Goal: Task Accomplishment & Management: Use online tool/utility

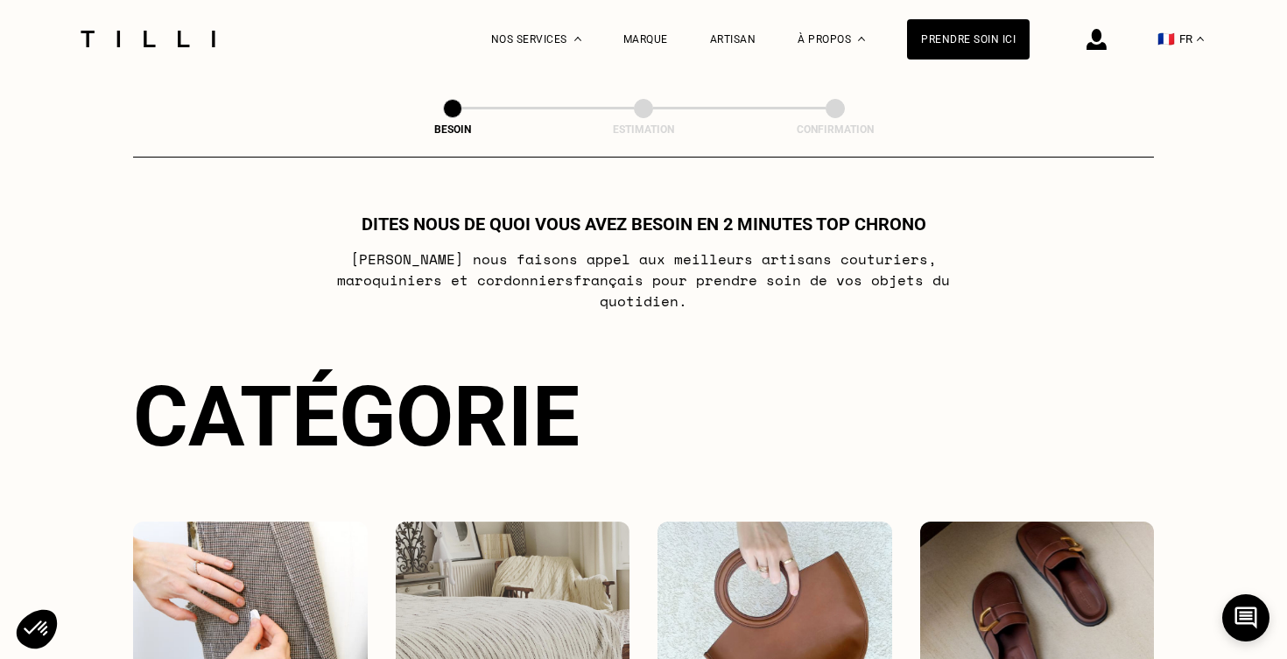
scroll to position [230, 0]
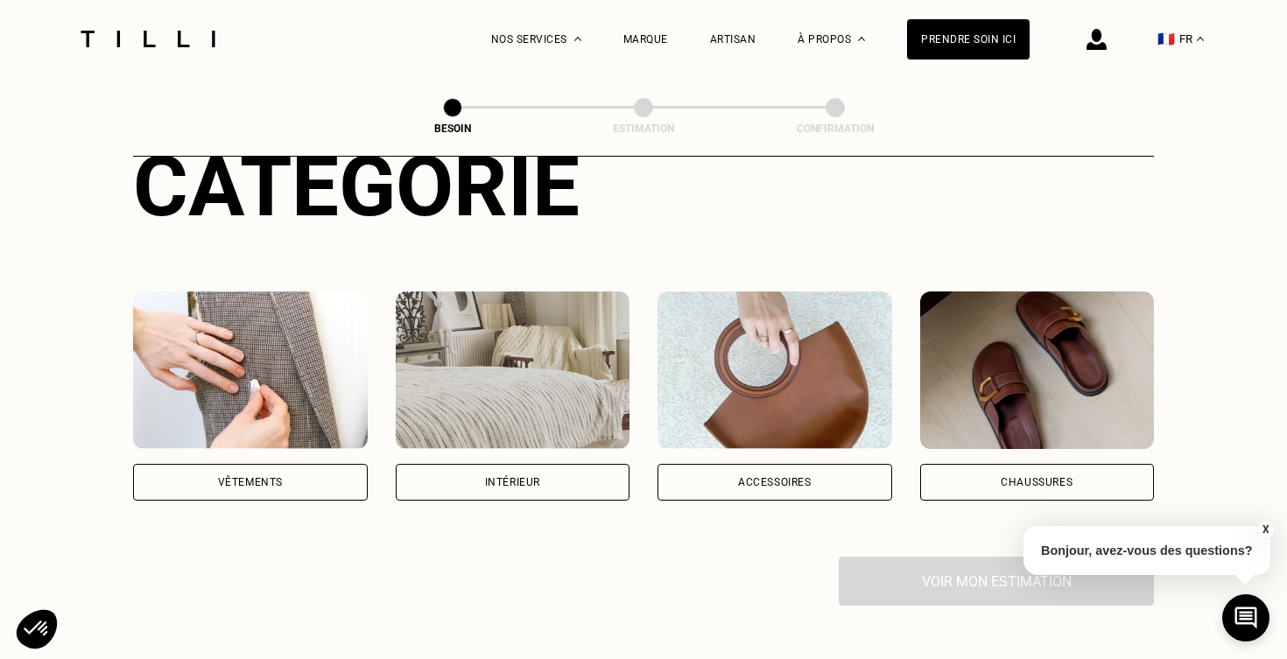
click at [480, 464] on div "Intérieur" at bounding box center [513, 482] width 235 height 37
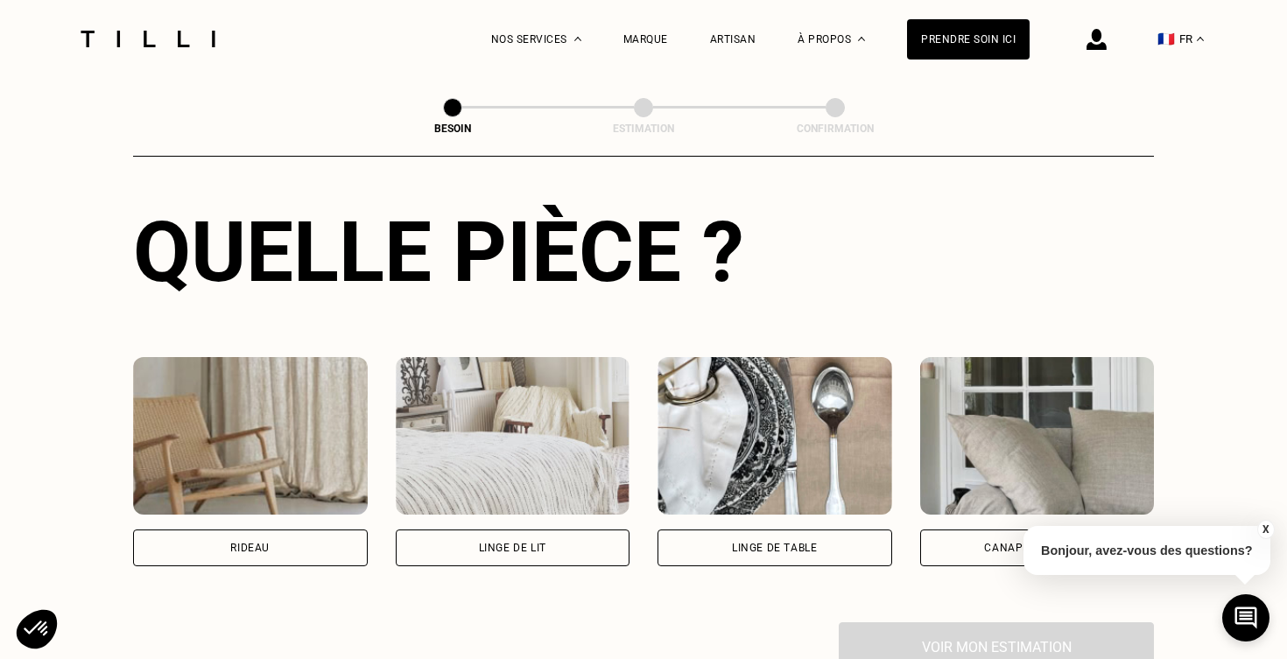
click at [267, 538] on div "Rideau" at bounding box center [250, 548] width 235 height 37
select select "FR"
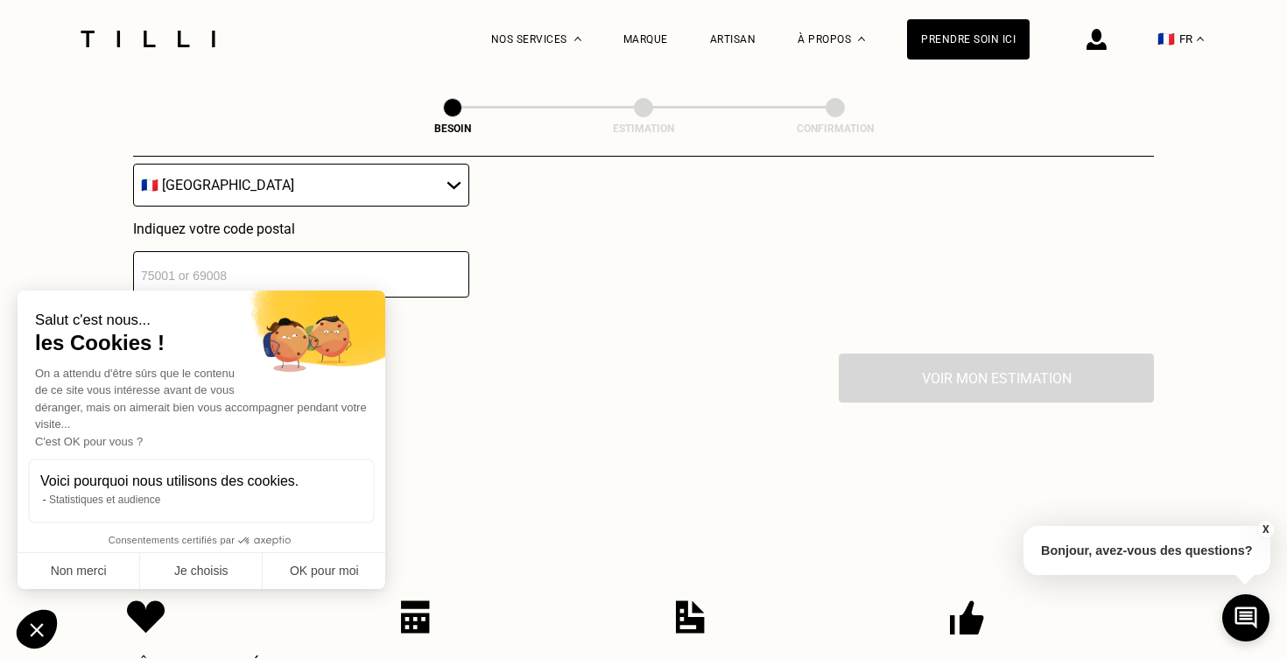
scroll to position [1399, 0]
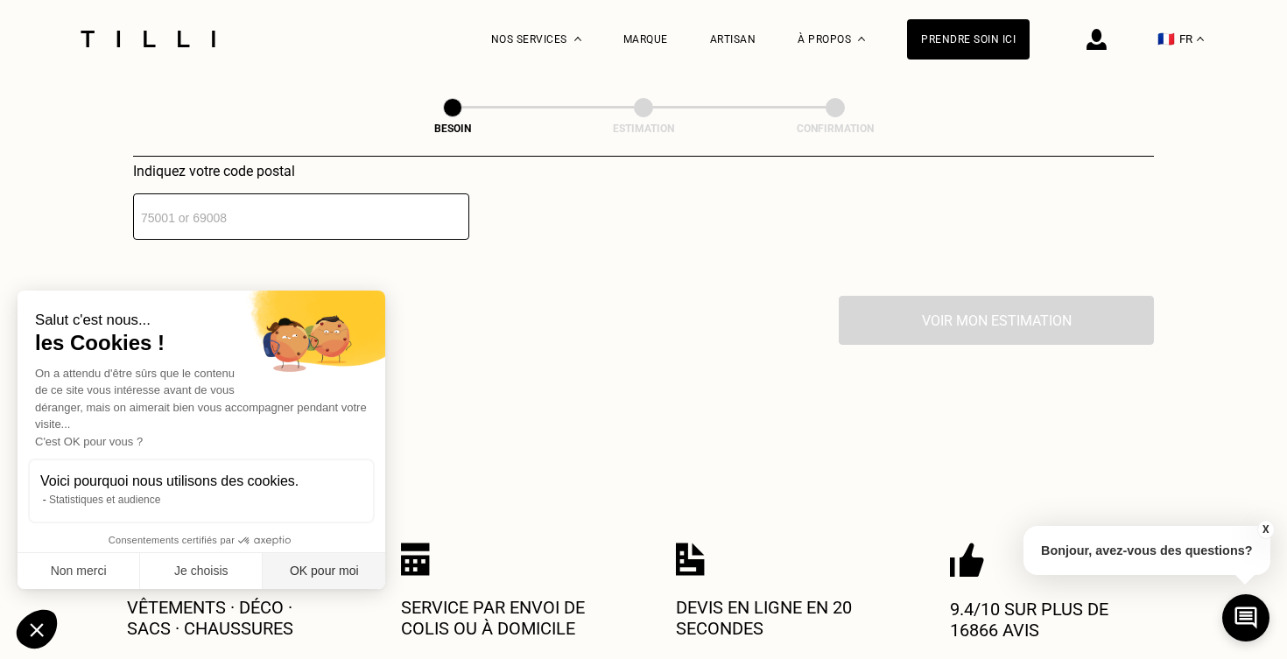
click at [321, 562] on button "OK pour moi" at bounding box center [324, 571] width 123 height 37
checkbox input "true"
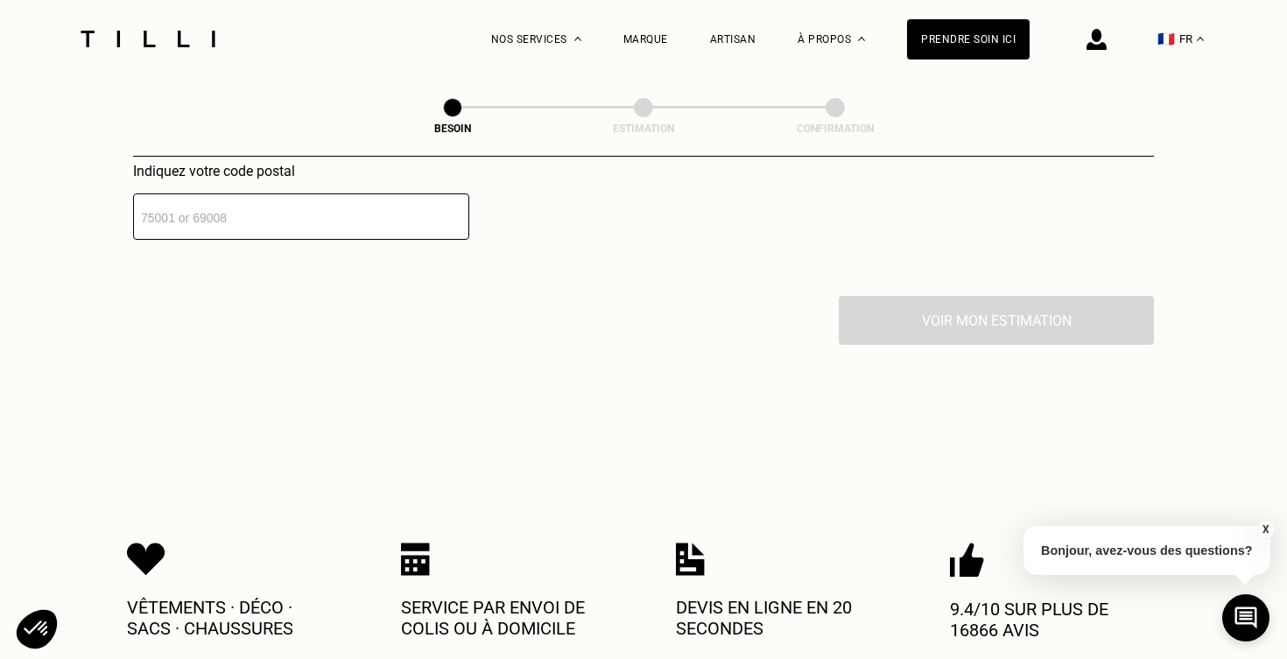
click at [138, 196] on input "number" at bounding box center [301, 216] width 336 height 46
type input "64200"
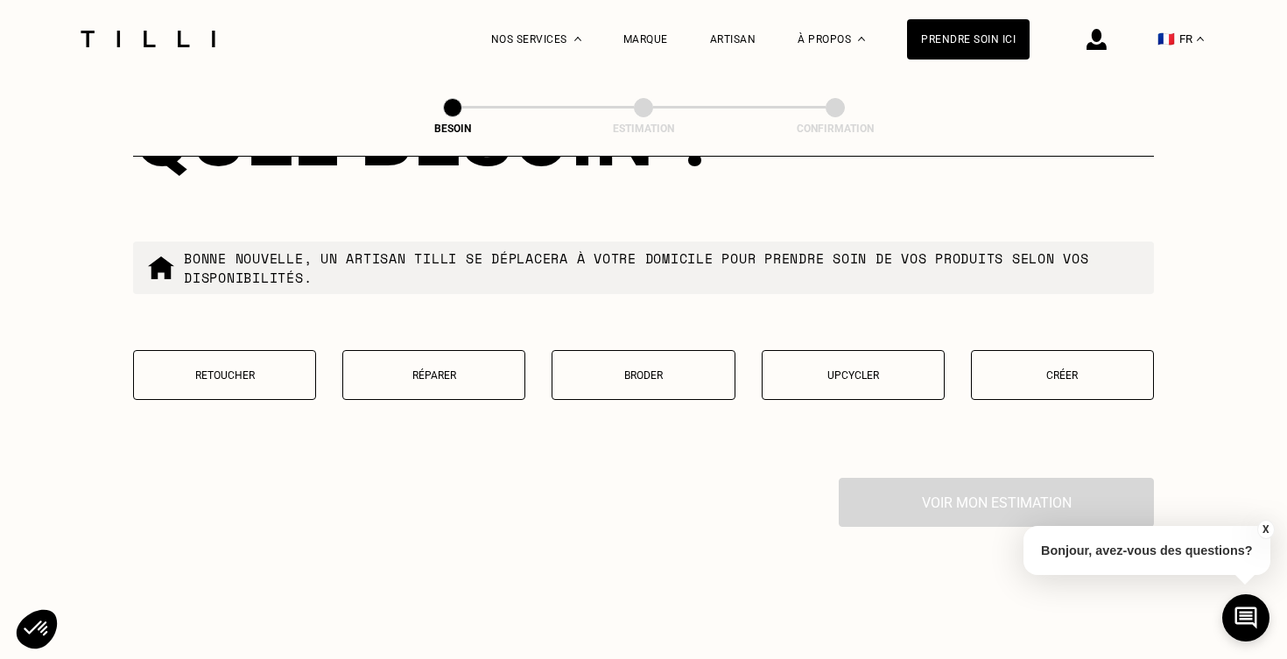
scroll to position [1669, 0]
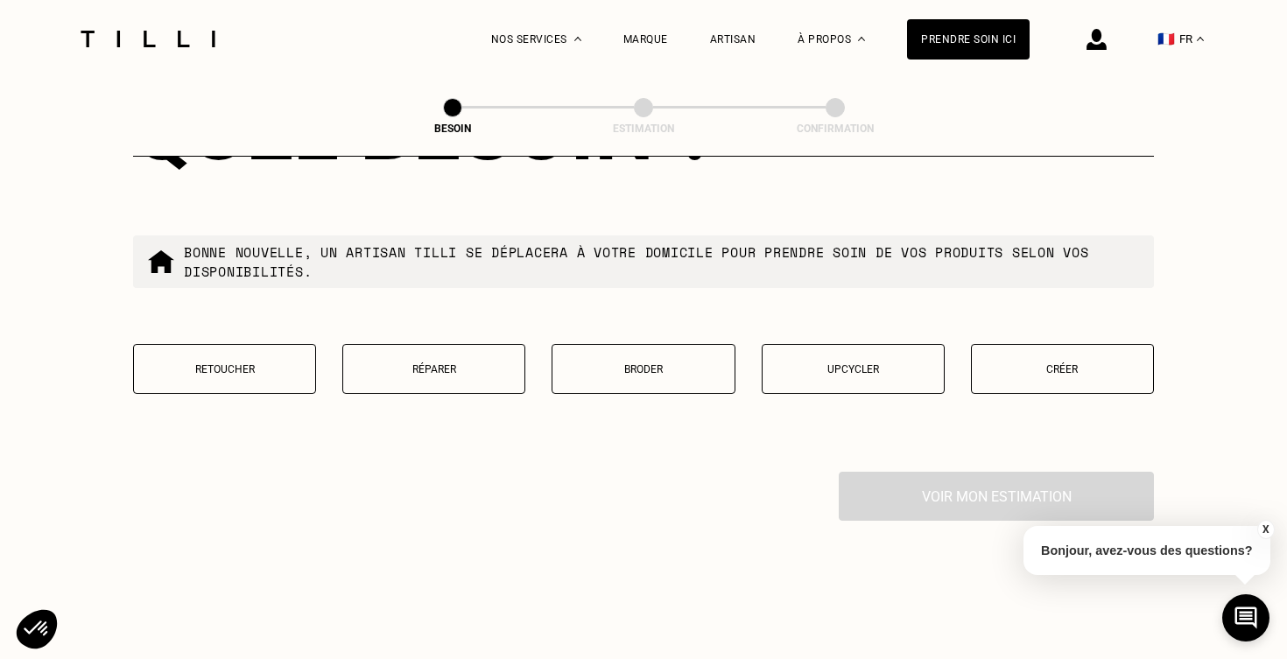
click at [259, 344] on button "Retoucher" at bounding box center [224, 369] width 183 height 50
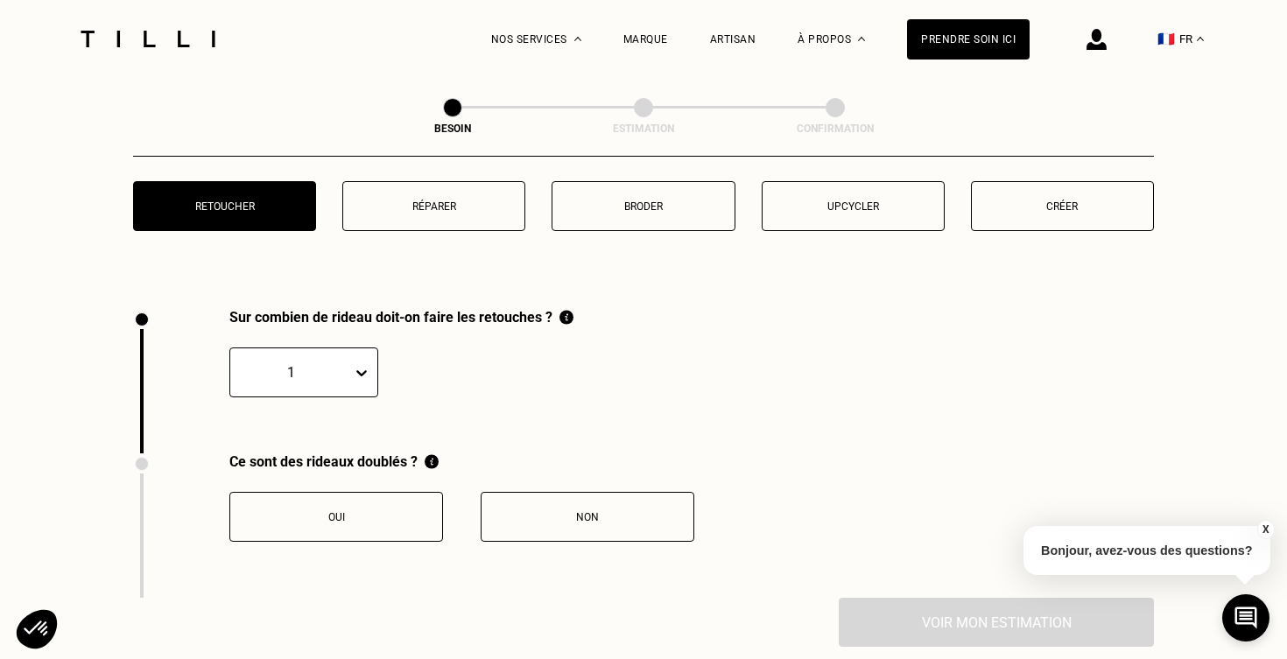
scroll to position [1926, 0]
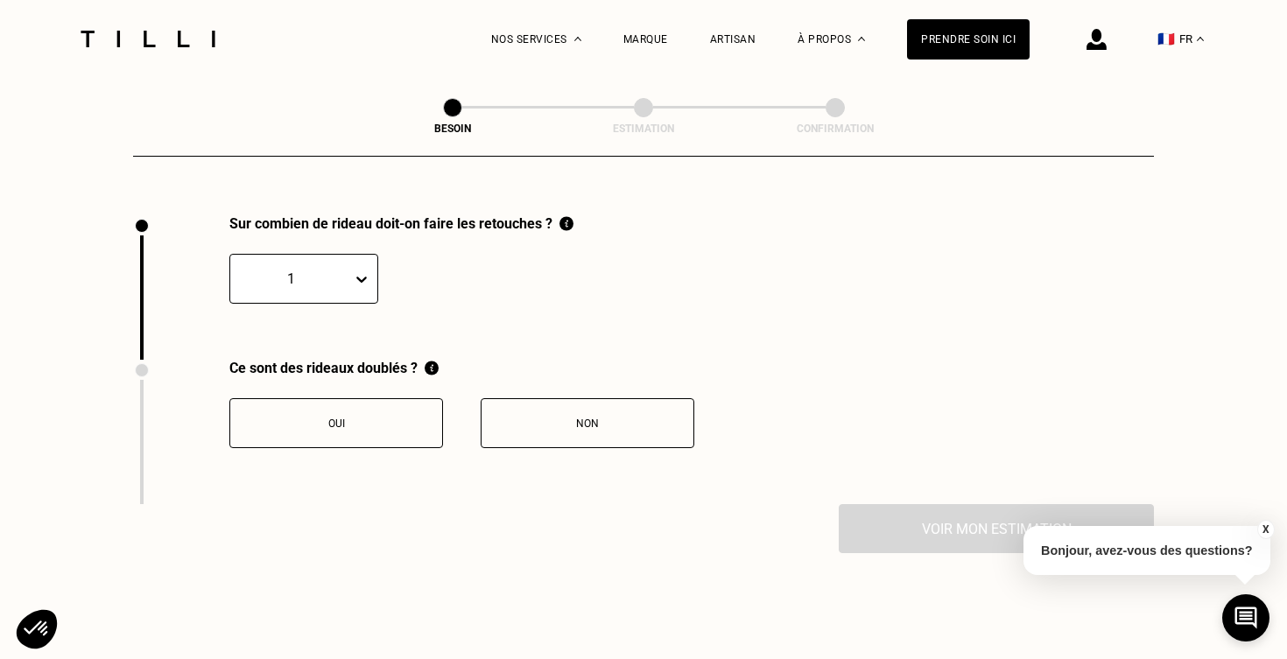
click at [333, 269] on div at bounding box center [291, 279] width 104 height 20
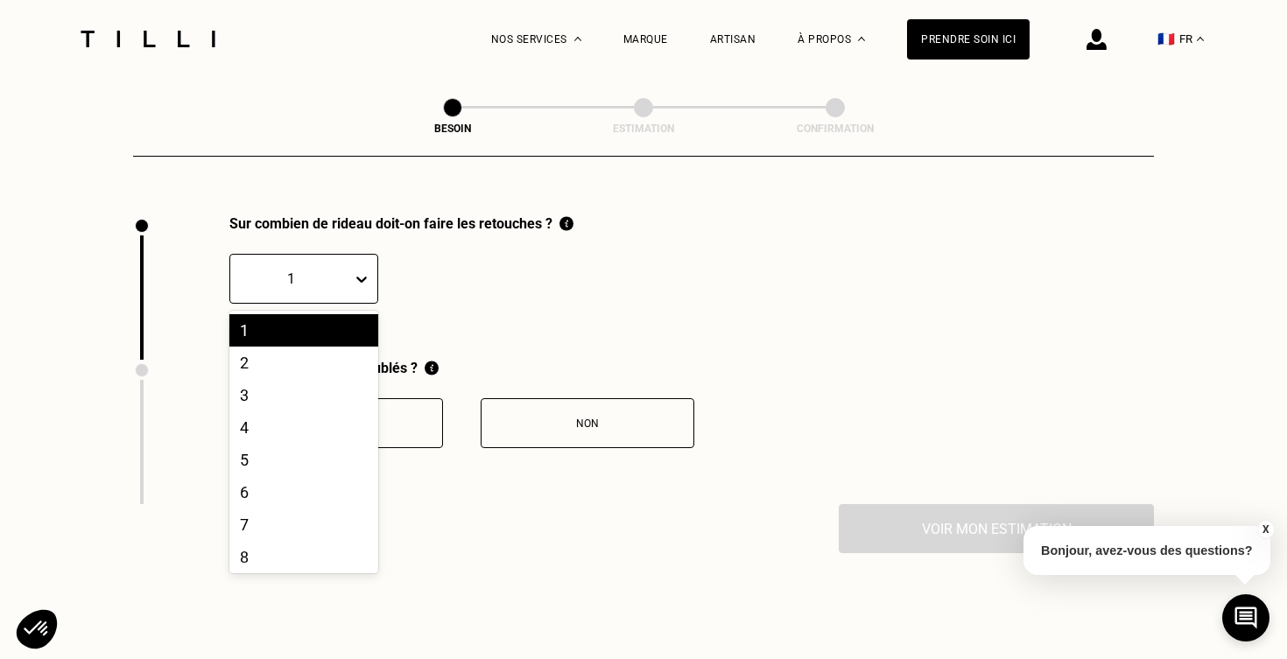
click at [472, 232] on div "1, 1 of 20. 20 results available. Use Up and Down to choose options, press Ente…" at bounding box center [401, 268] width 344 height 72
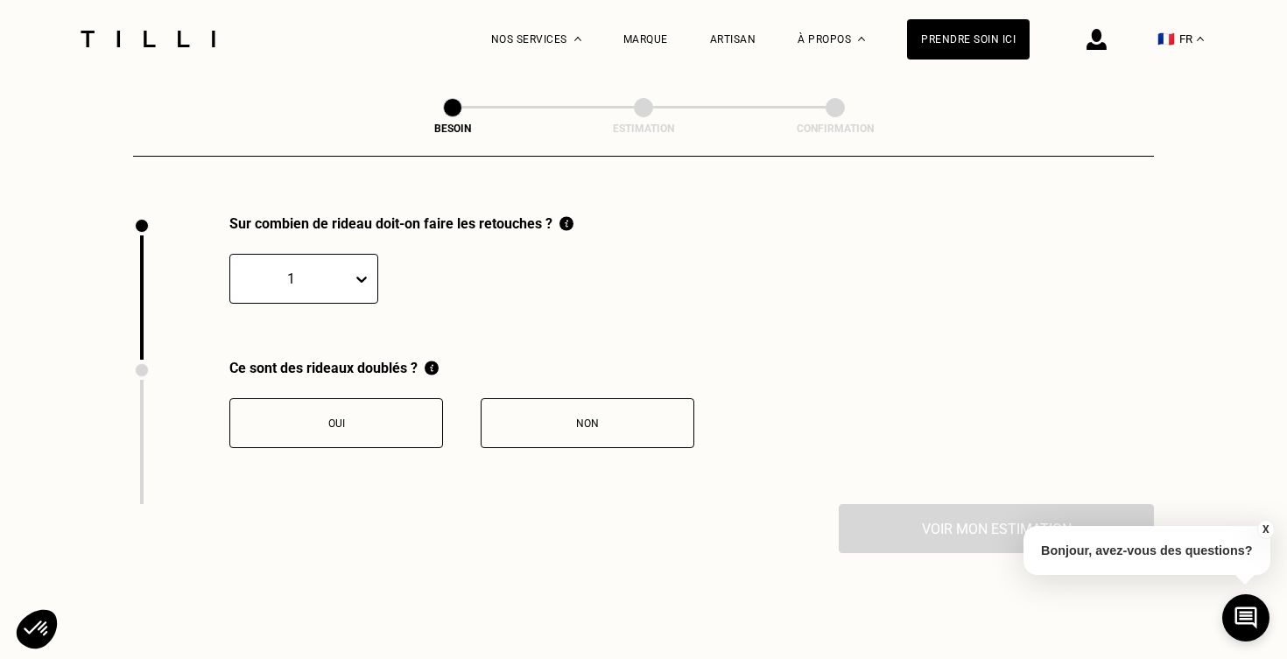
click at [598, 418] on div "Non" at bounding box center [587, 424] width 194 height 12
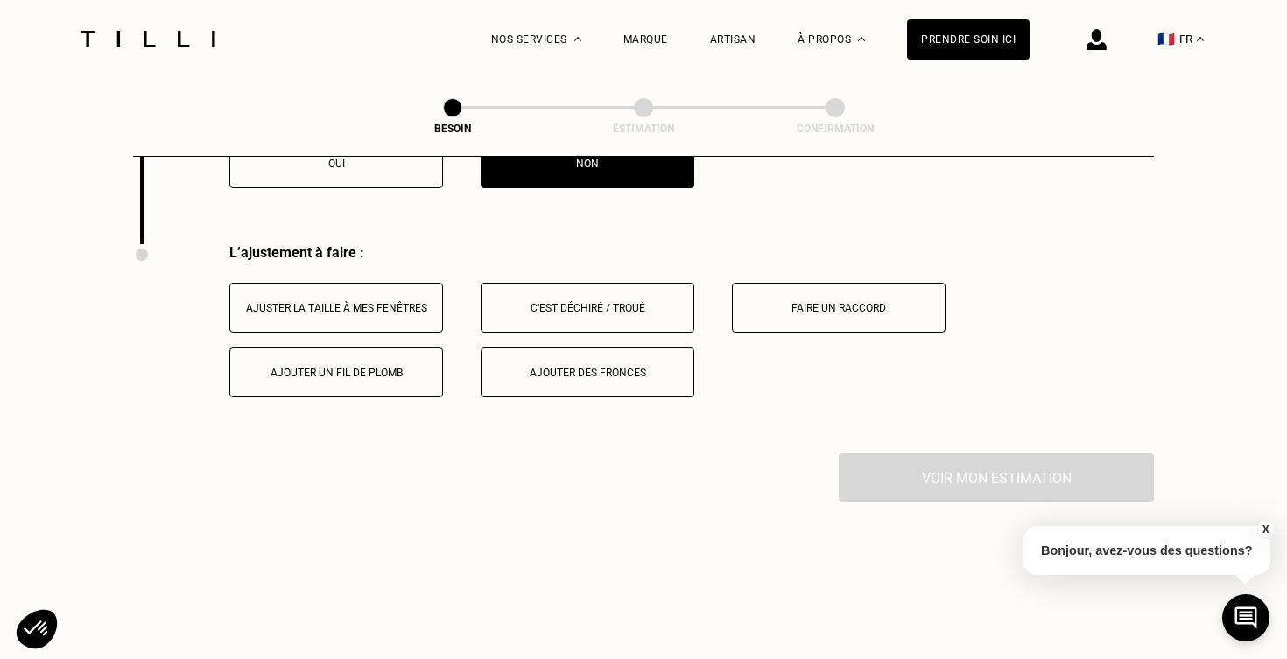
scroll to position [2214, 0]
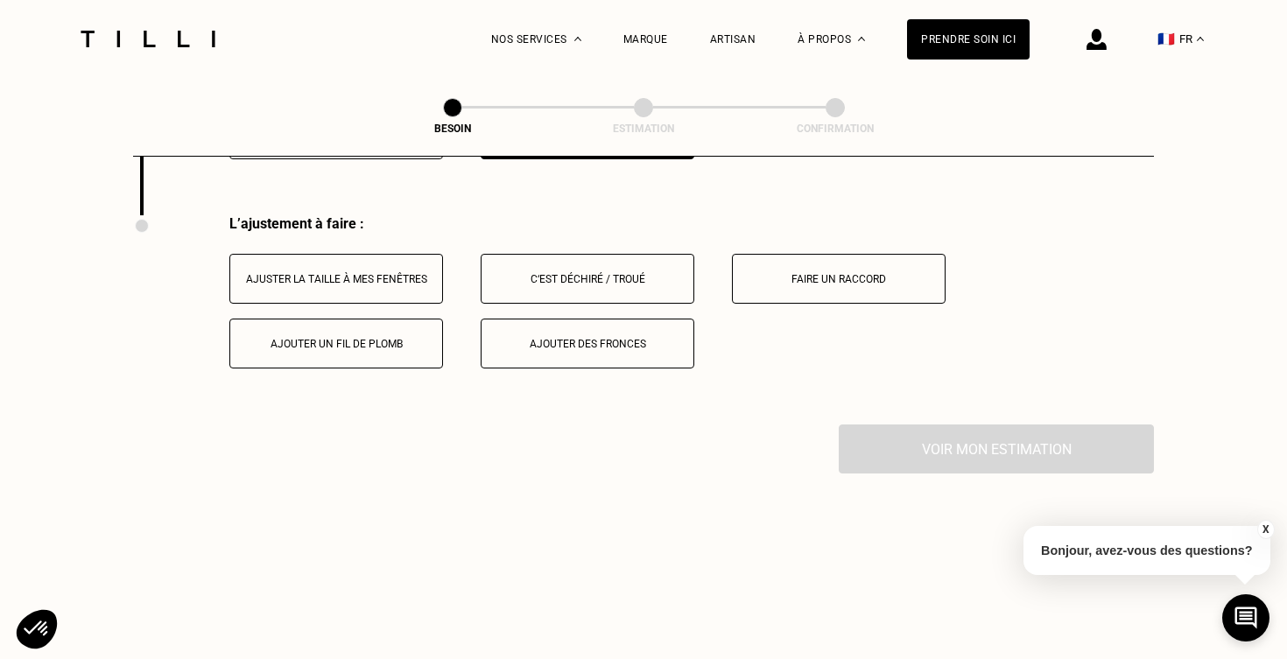
click at [789, 273] on div "Faire un raccord" at bounding box center [838, 279] width 194 height 12
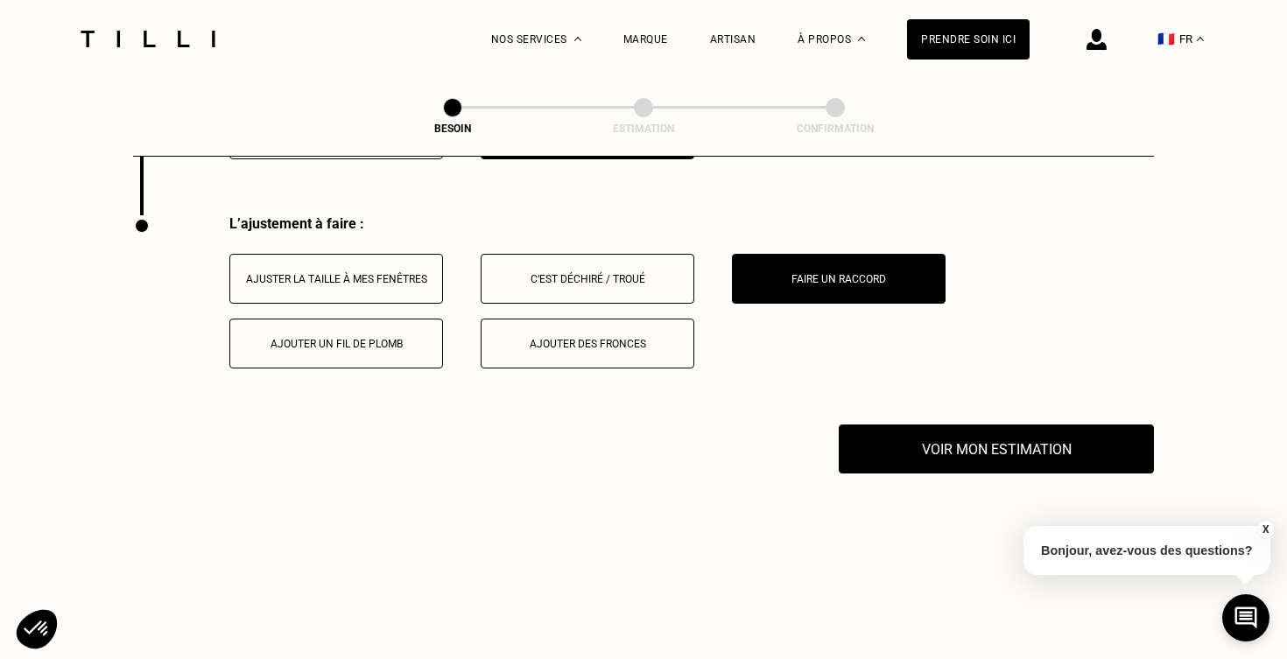
click at [625, 319] on button "Ajouter des fronces" at bounding box center [588, 344] width 214 height 50
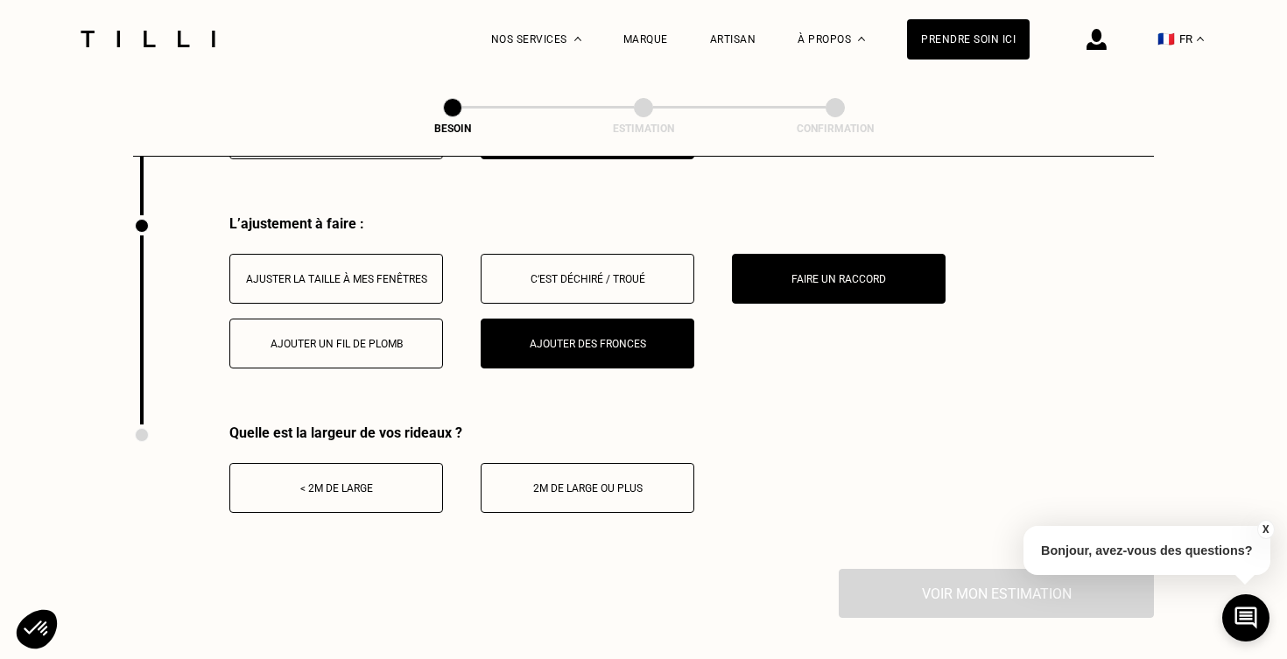
click at [411, 338] on div "Ajouter un fil de plomb" at bounding box center [336, 344] width 194 height 12
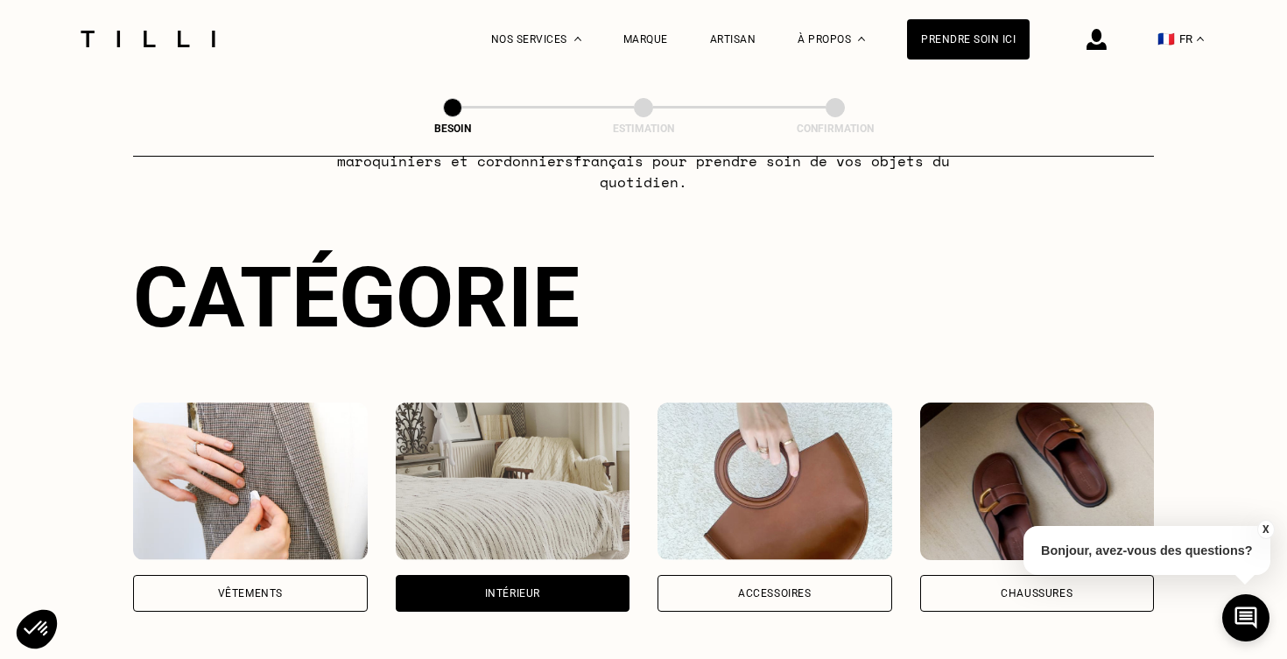
scroll to position [278, 0]
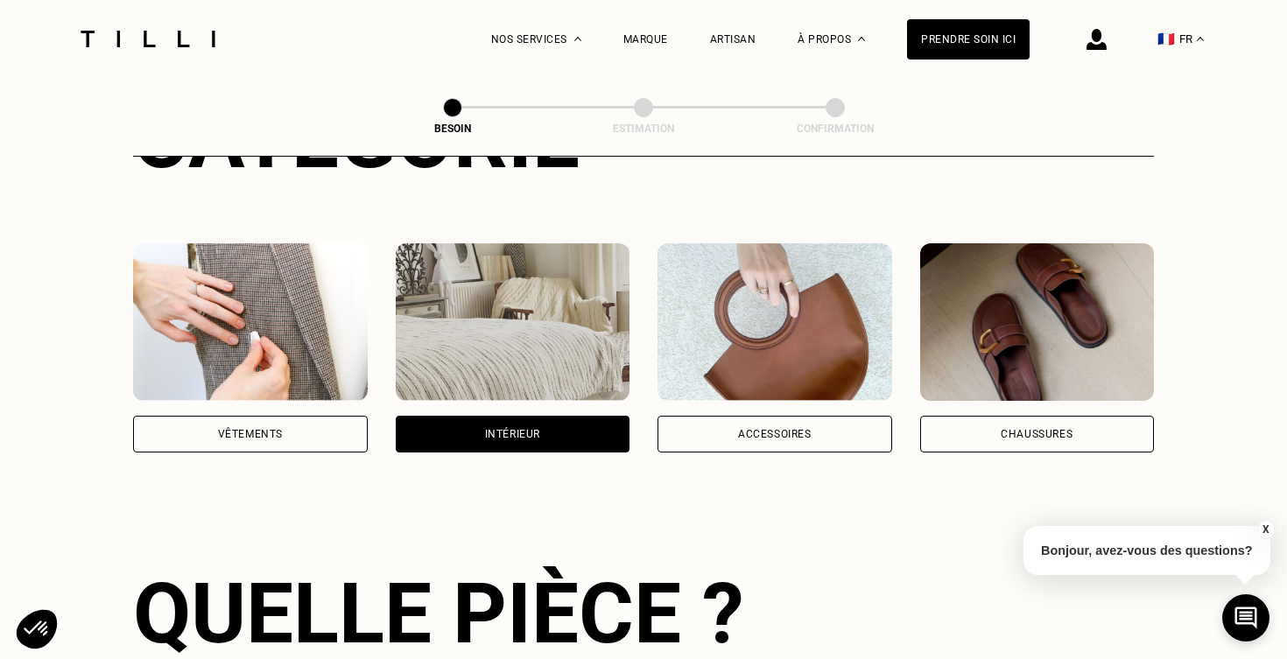
click at [812, 424] on div "Accessoires" at bounding box center [774, 434] width 235 height 37
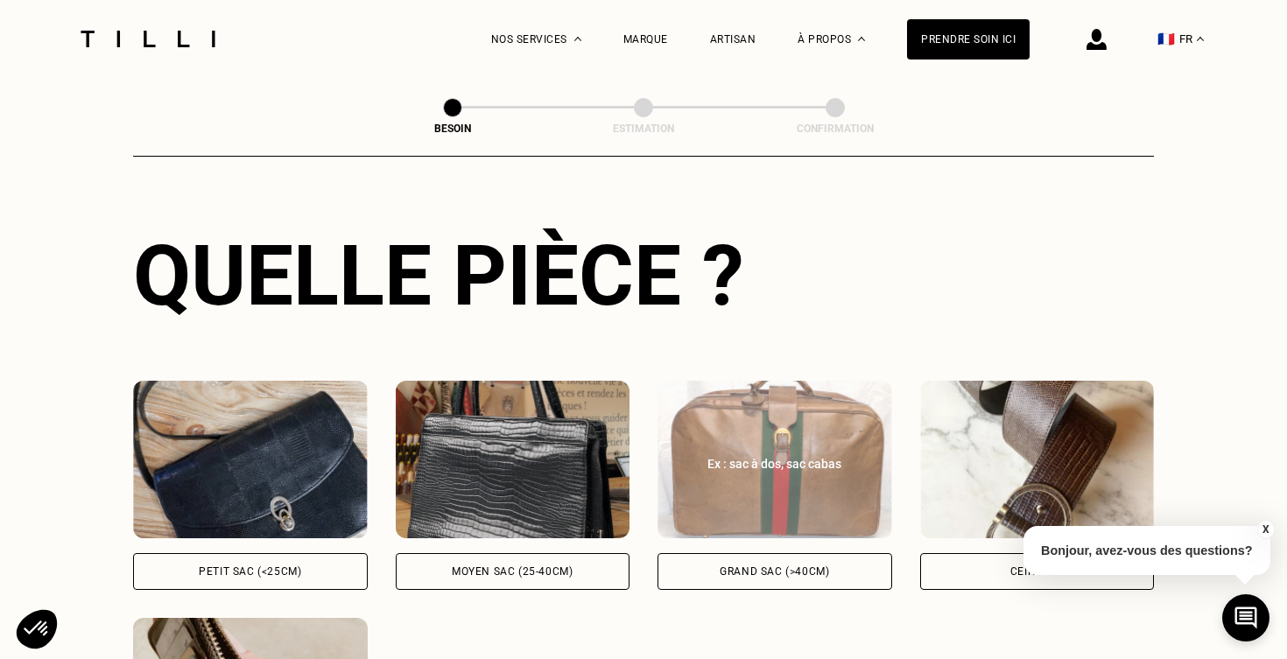
scroll to position [621, 0]
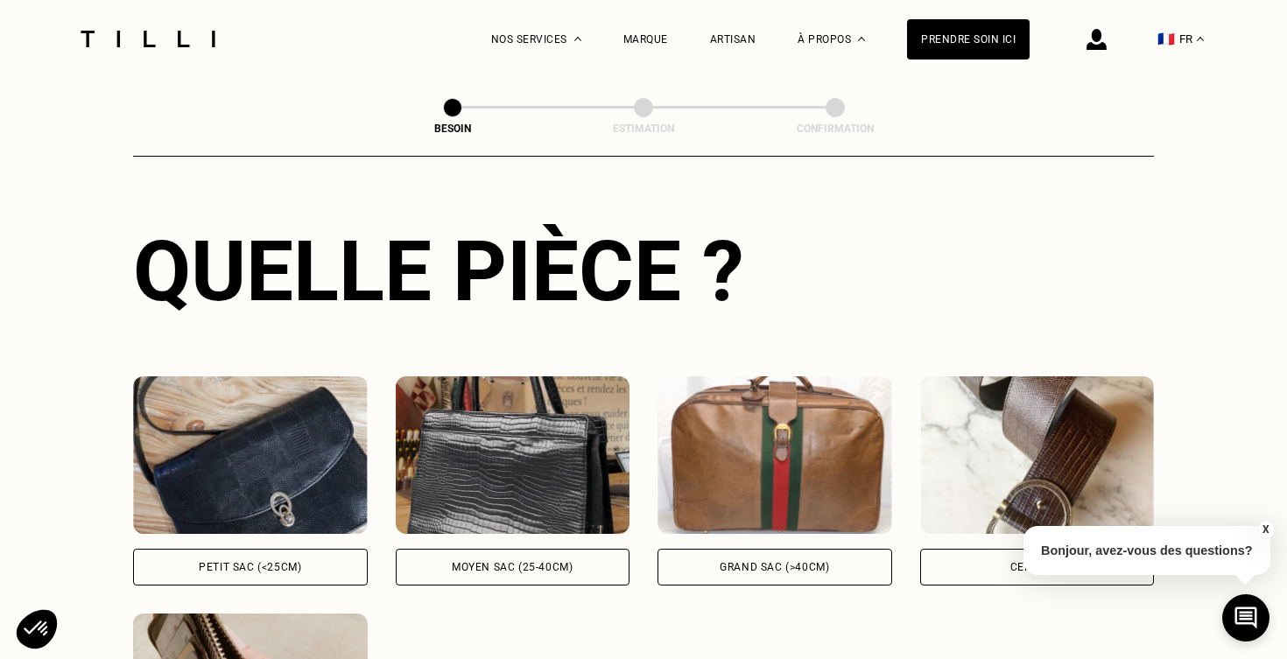
click at [972, 549] on div "Ceinture" at bounding box center [1037, 567] width 235 height 37
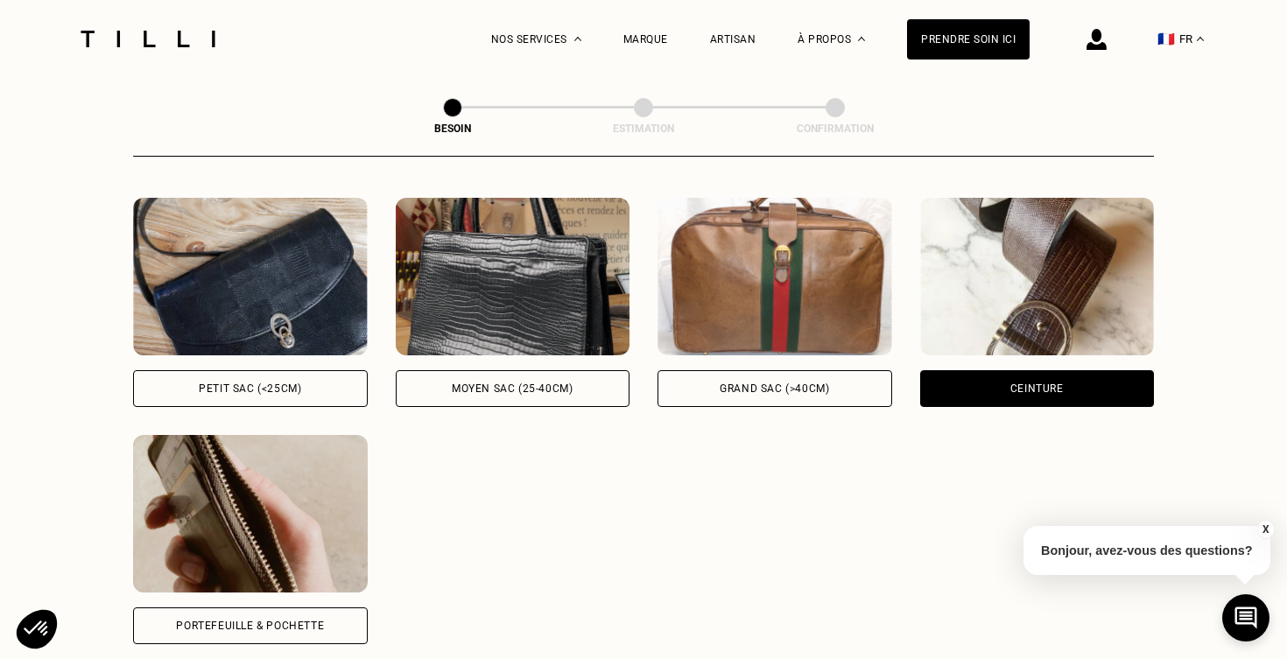
click at [968, 536] on div "Ex : sac baguette, en bandoulière Petit sac (<25cm) Ex : sac à main, sac bowlin…" at bounding box center [643, 421] width 1021 height 558
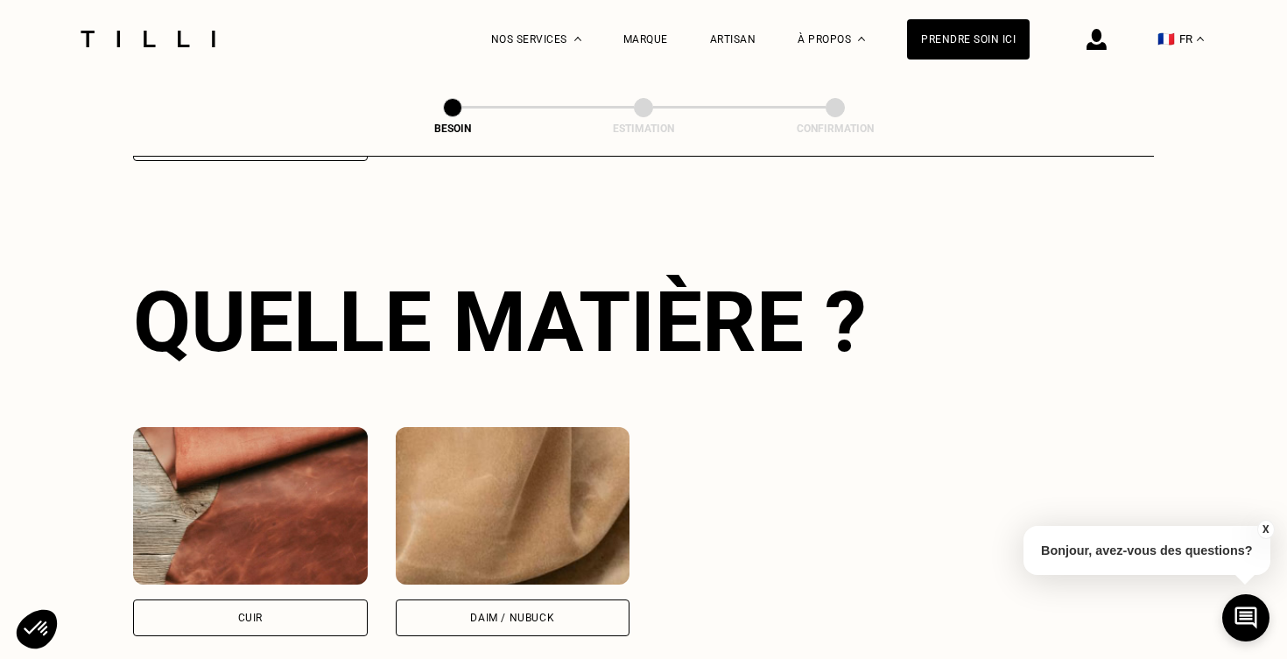
scroll to position [1303, 0]
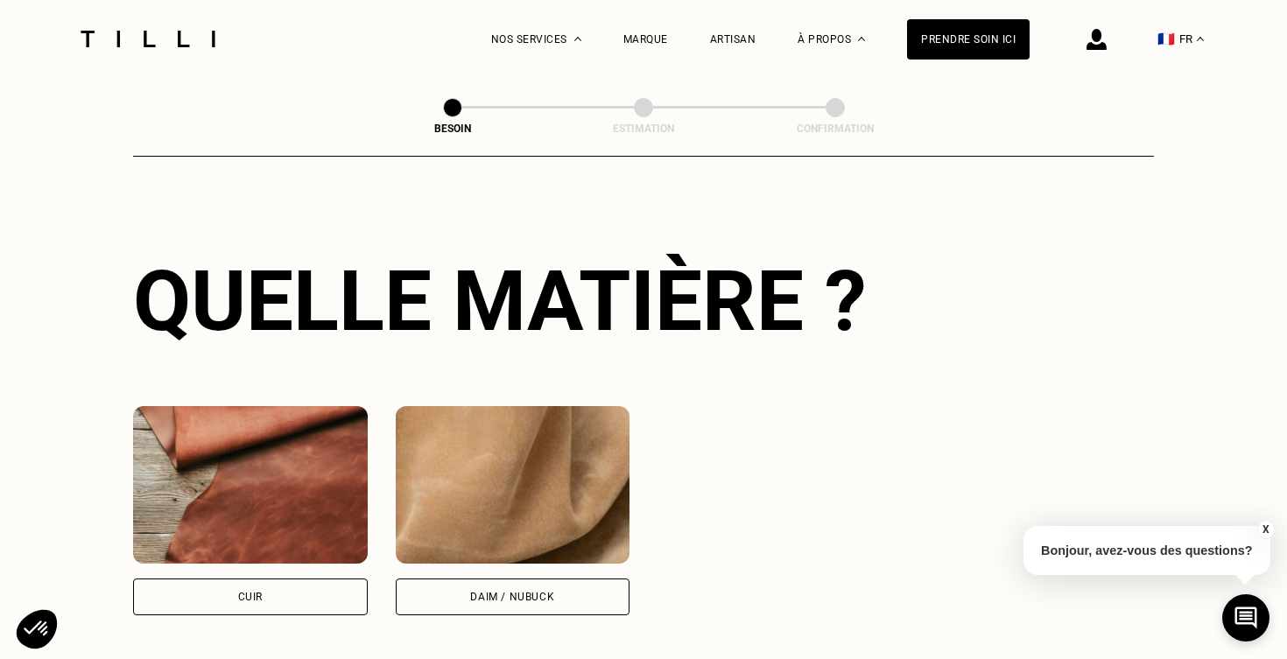
click at [486, 592] on div "Daim / Nubuck" at bounding box center [512, 597] width 84 height 11
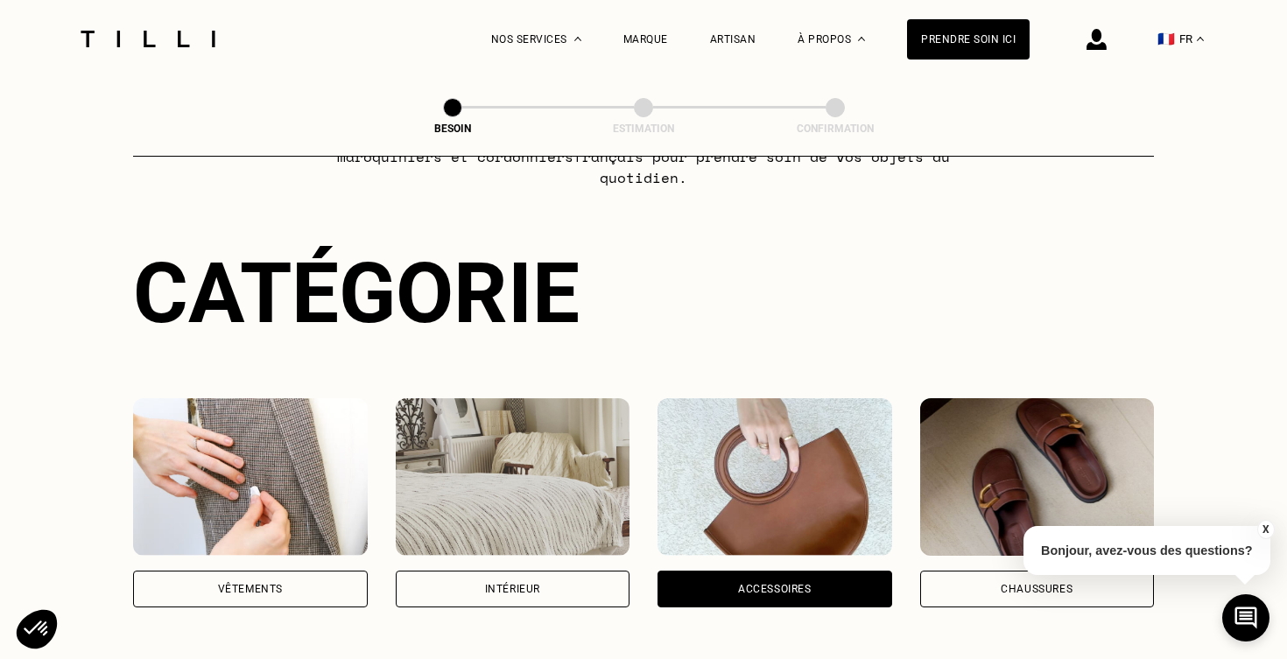
scroll to position [157, 0]
